Goal: Task Accomplishment & Management: Manage account settings

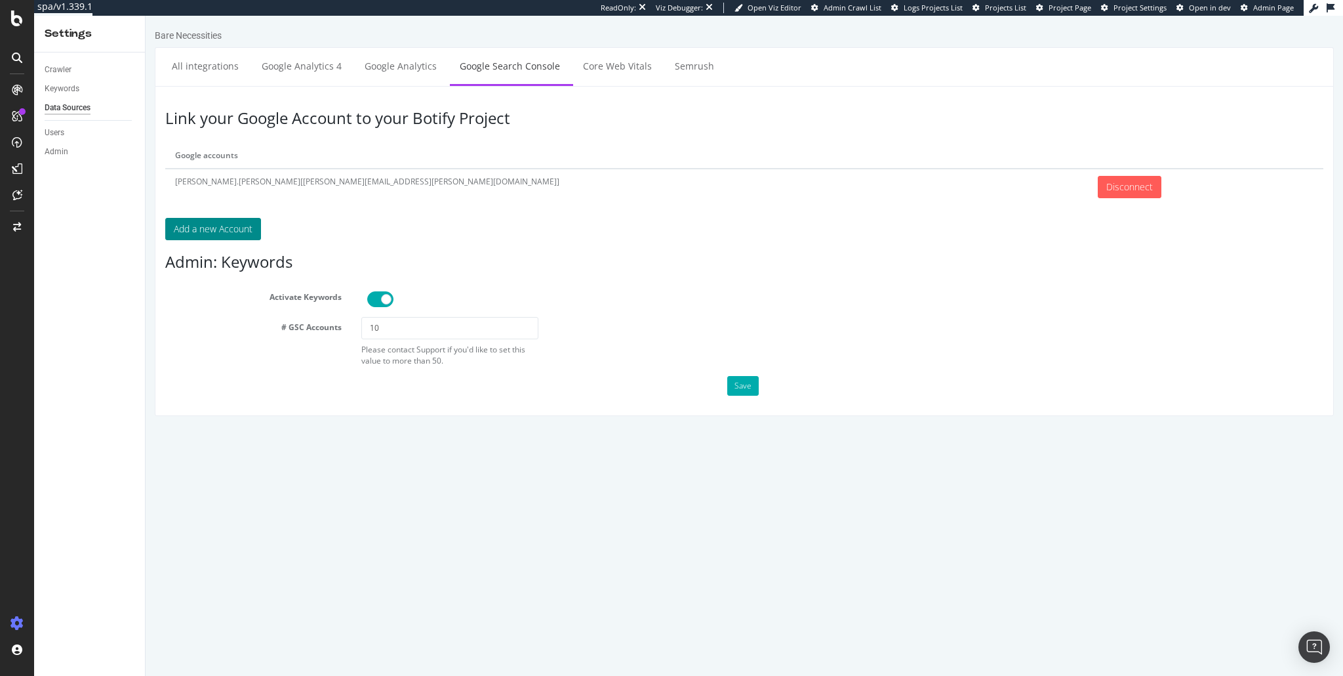
click at [237, 228] on button "Add a new Account" at bounding box center [213, 229] width 96 height 22
click at [737, 376] on button "Save" at bounding box center [742, 386] width 31 height 20
